Goal: Task Accomplishment & Management: Manage account settings

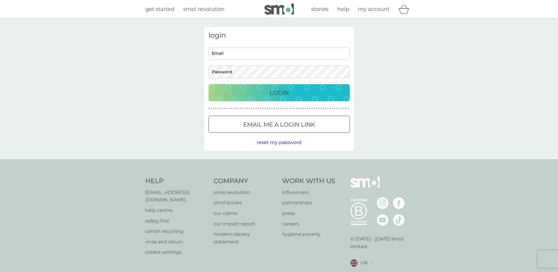
click at [239, 57] on input "Email" at bounding box center [279, 53] width 141 height 13
click at [279, 56] on input "karon.frame@accaglobal.com" at bounding box center [279, 53] width 141 height 13
click at [278, 54] on input "karon.frame@accaglobal.com" at bounding box center [279, 53] width 141 height 13
click at [252, 54] on input "karon.frame@accaglobal.com" at bounding box center [279, 53] width 141 height 13
drag, startPoint x: 286, startPoint y: 56, endPoint x: 139, endPoint y: 48, distance: 147.1
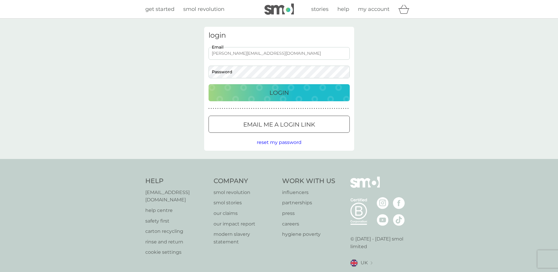
click at [138, 50] on div "login karon.frame@accaglobal.com Email Password Login ● ● ● ● ● ● ● ● ● ● ● ● ●…" at bounding box center [279, 89] width 558 height 140
type input "karonflinn@aol.com"
click at [234, 89] on div "Login" at bounding box center [280, 92] width 130 height 9
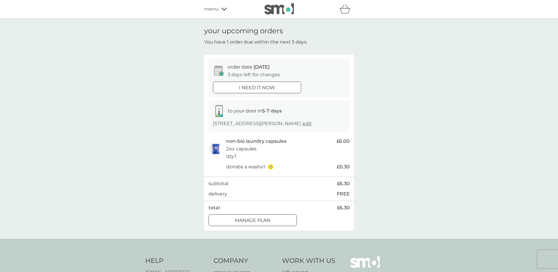
click at [236, 223] on p "Manage plan" at bounding box center [253, 221] width 36 height 8
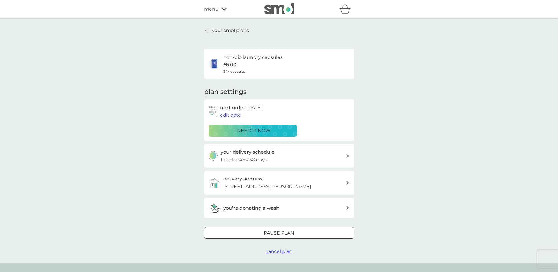
click at [228, 114] on span "edit date" at bounding box center [230, 115] width 21 height 6
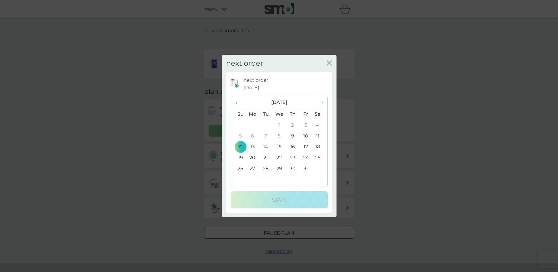
click at [143, 183] on div "next order close next order [DATE] ‹ [DATE] › Su Mo Tu We Th Fr Sa 28 29 30 1 2…" at bounding box center [279, 136] width 558 height 272
